Goal: Navigation & Orientation: Find specific page/section

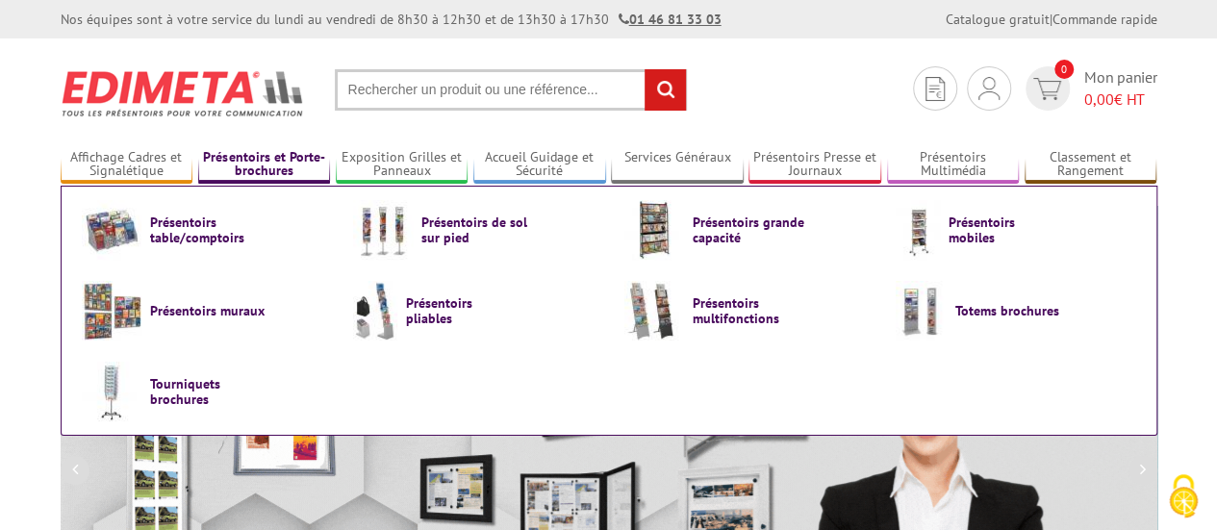
click at [260, 166] on link "Présentoirs et Porte-brochures" at bounding box center [264, 165] width 133 height 32
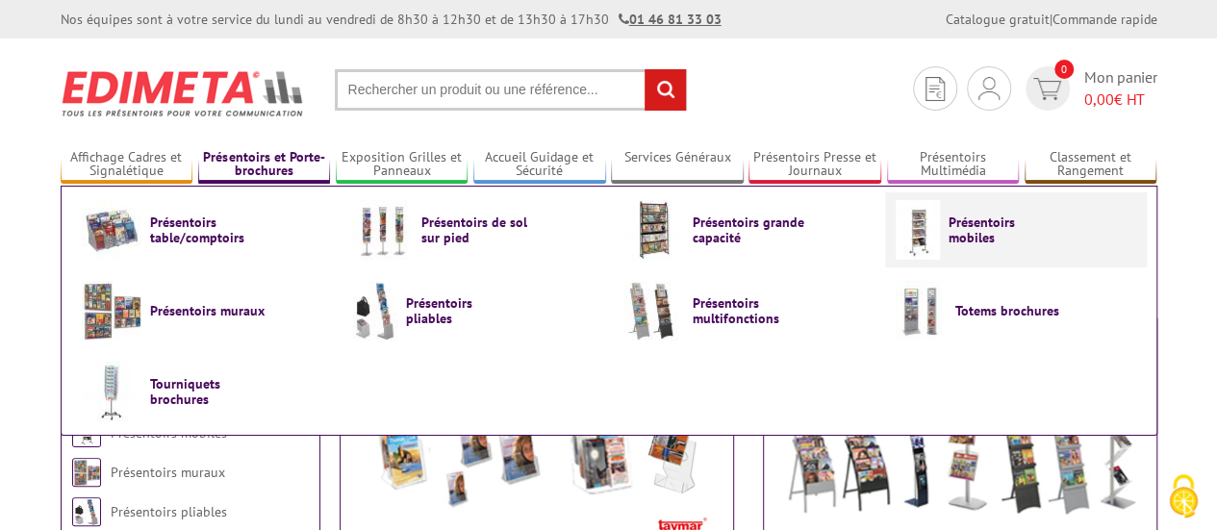
click at [935, 235] on img at bounding box center [918, 230] width 44 height 60
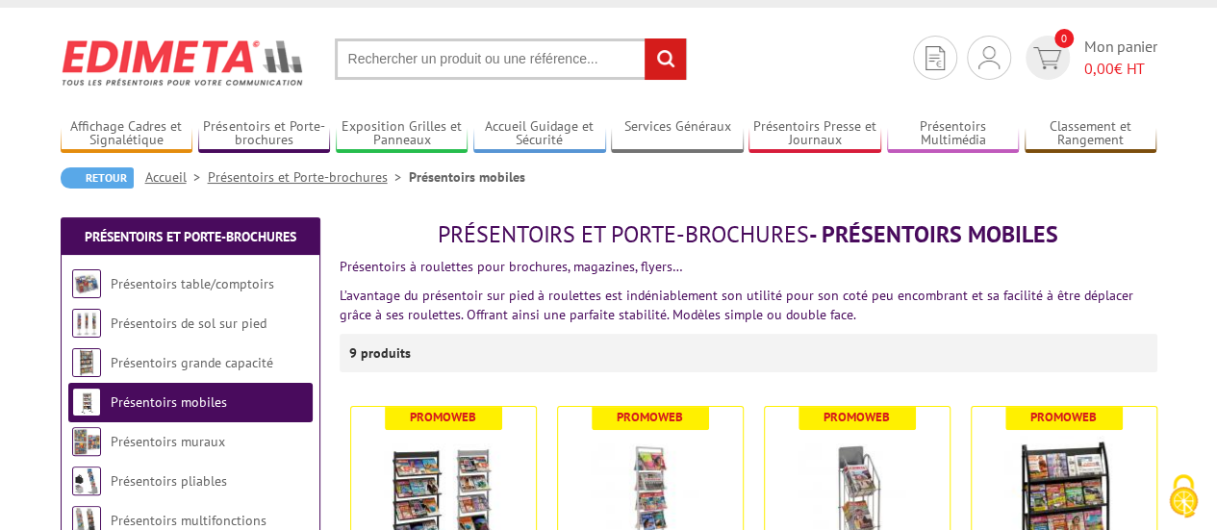
scroll to position [32, 0]
